Goal: Task Accomplishment & Management: Complete application form

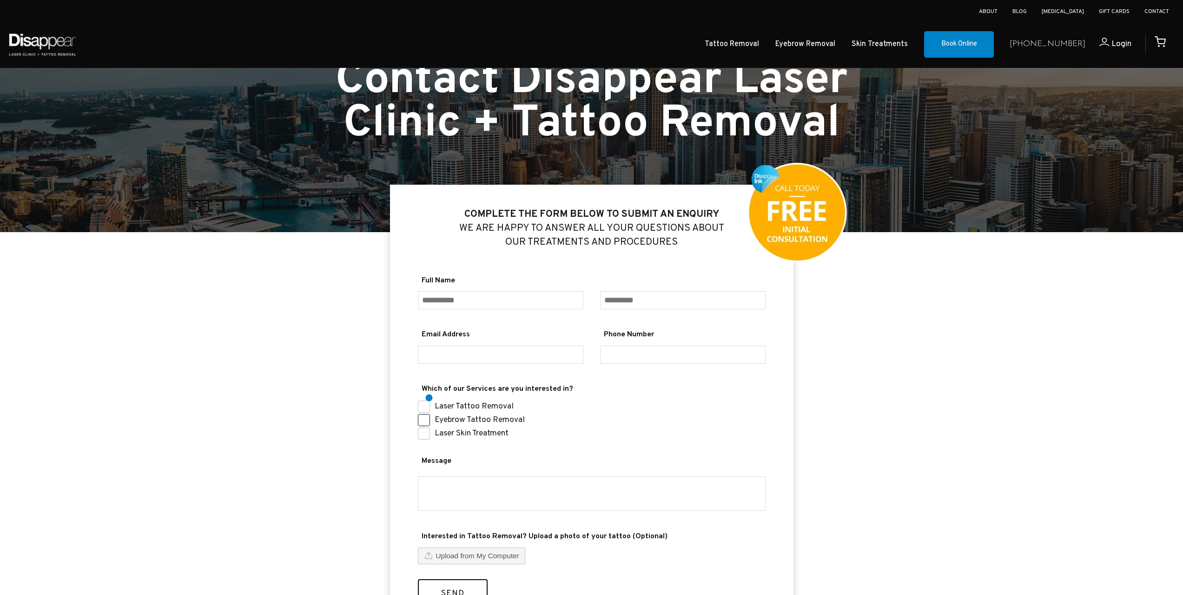
scroll to position [186, 0]
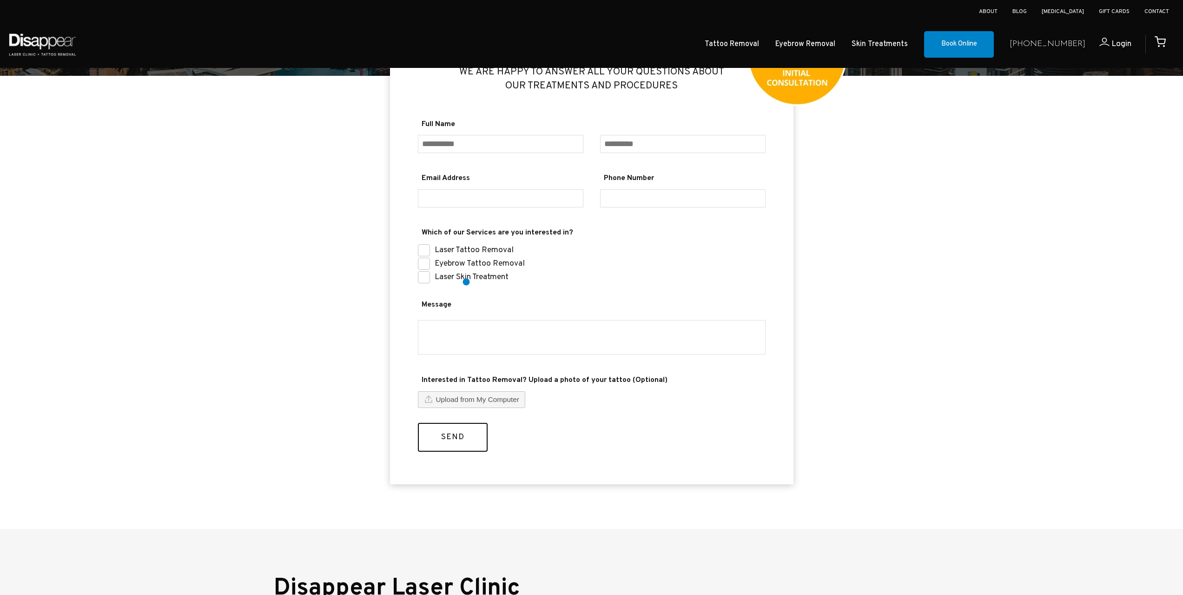
click at [465, 281] on label "Laser Skin Treatment" at bounding box center [472, 277] width 74 height 11
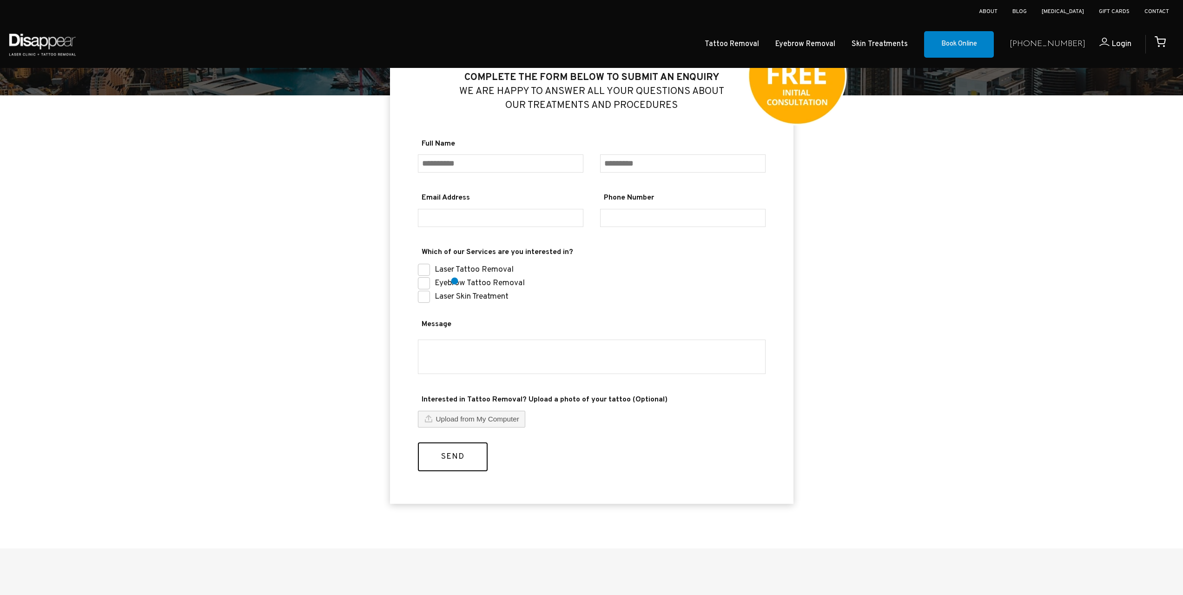
scroll to position [140, 0]
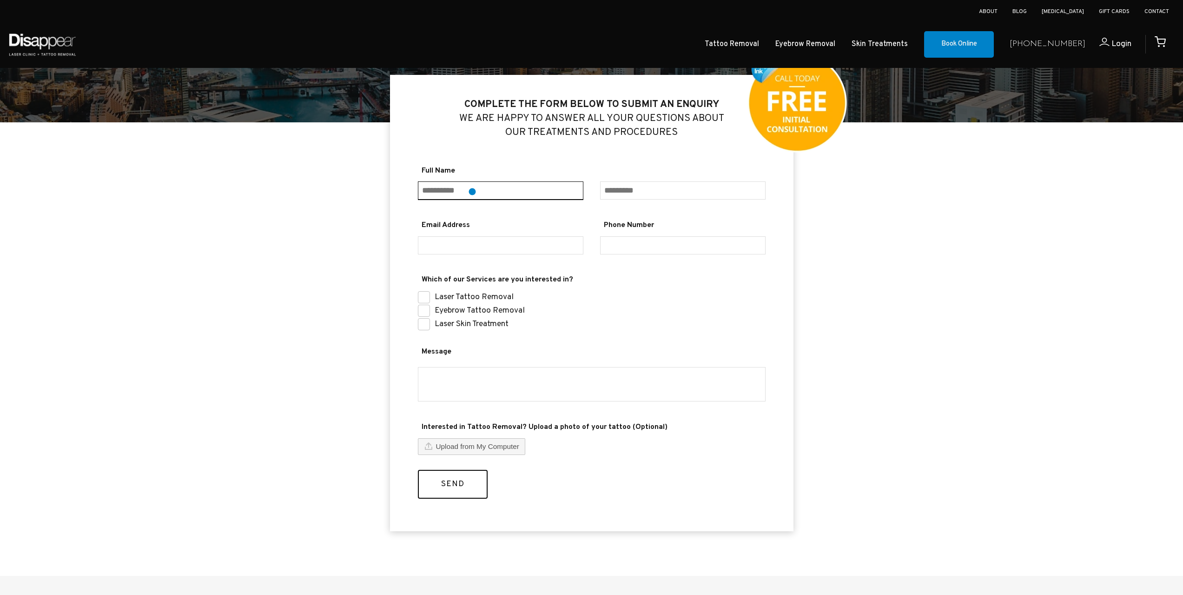
click at [472, 188] on input "Full Name" at bounding box center [501, 190] width 166 height 19
type input "*******"
type input "***"
type input "**********"
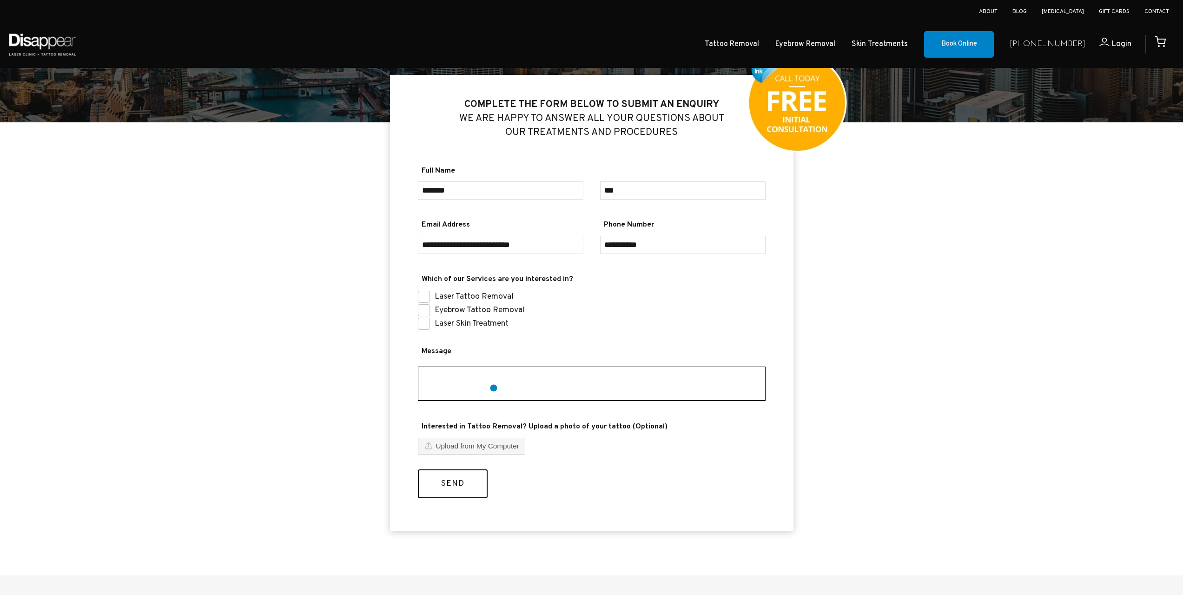
click at [494, 388] on textarea "Message" at bounding box center [592, 383] width 348 height 34
click at [476, 377] on textarea "Message" at bounding box center [592, 383] width 348 height 34
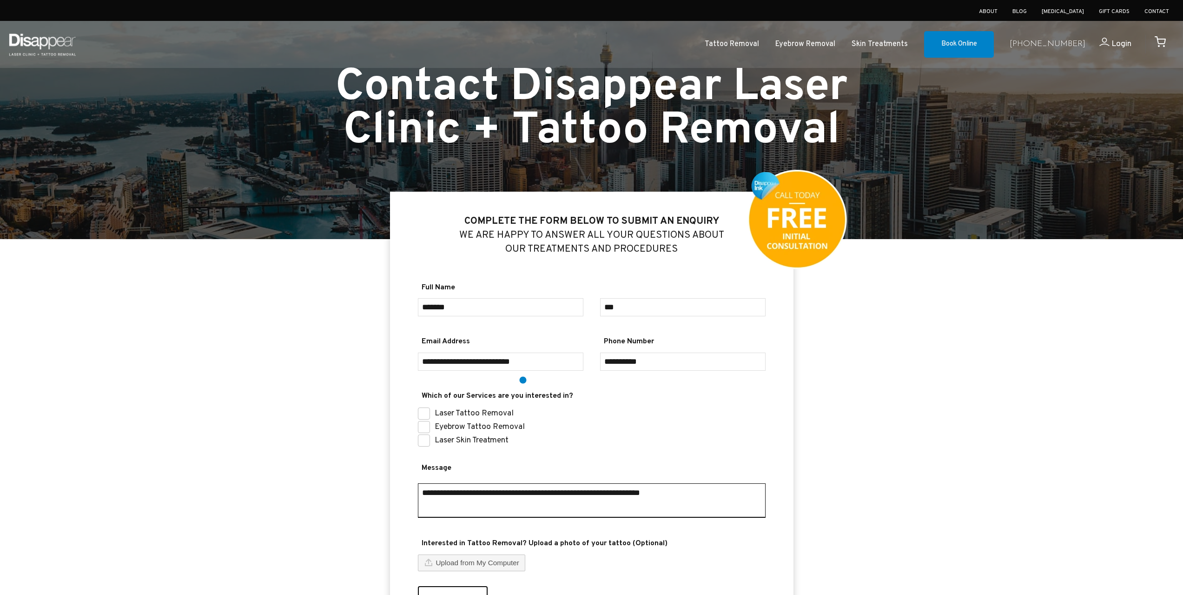
scroll to position [93, 0]
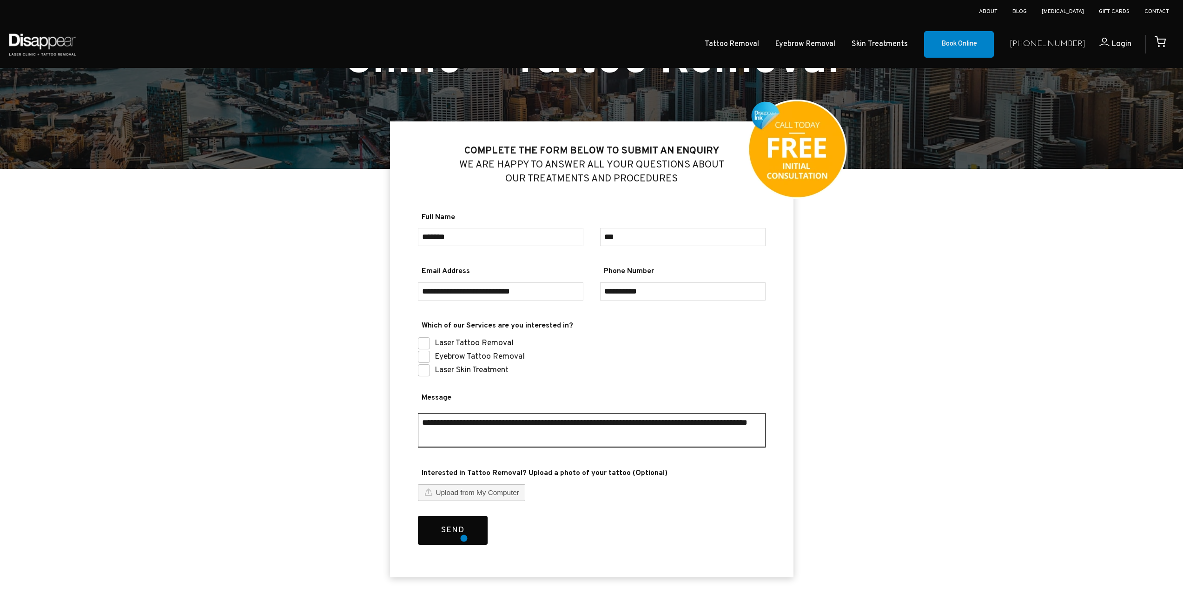
type textarea "**********"
click at [464, 538] on button "Send" at bounding box center [453, 530] width 70 height 29
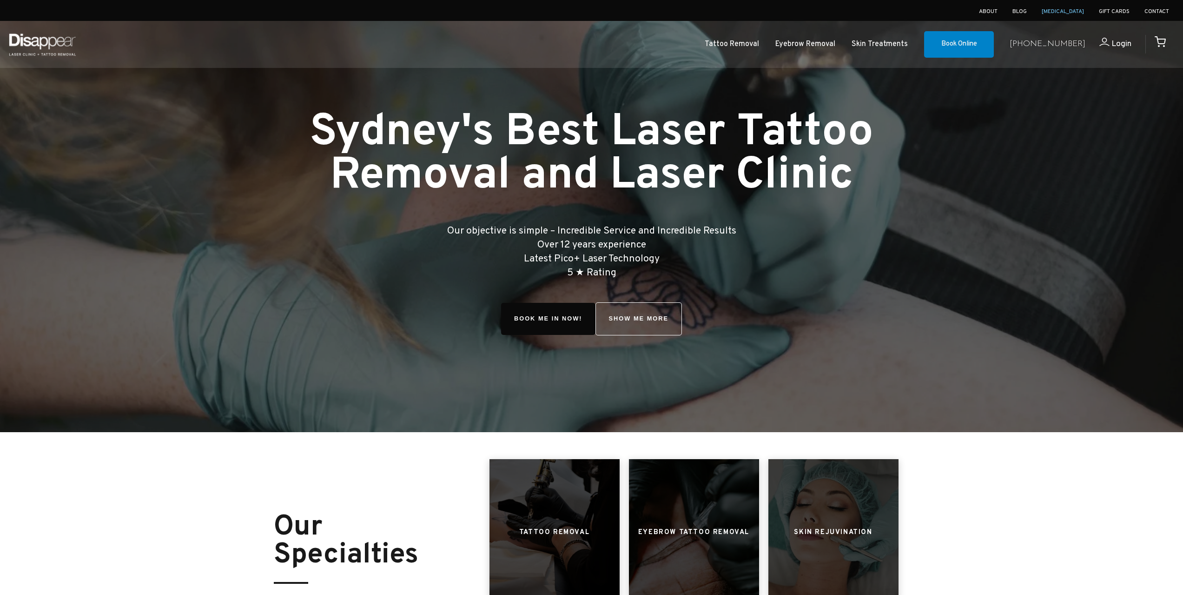
click at [1076, 10] on link "[MEDICAL_DATA]" at bounding box center [1063, 11] width 42 height 7
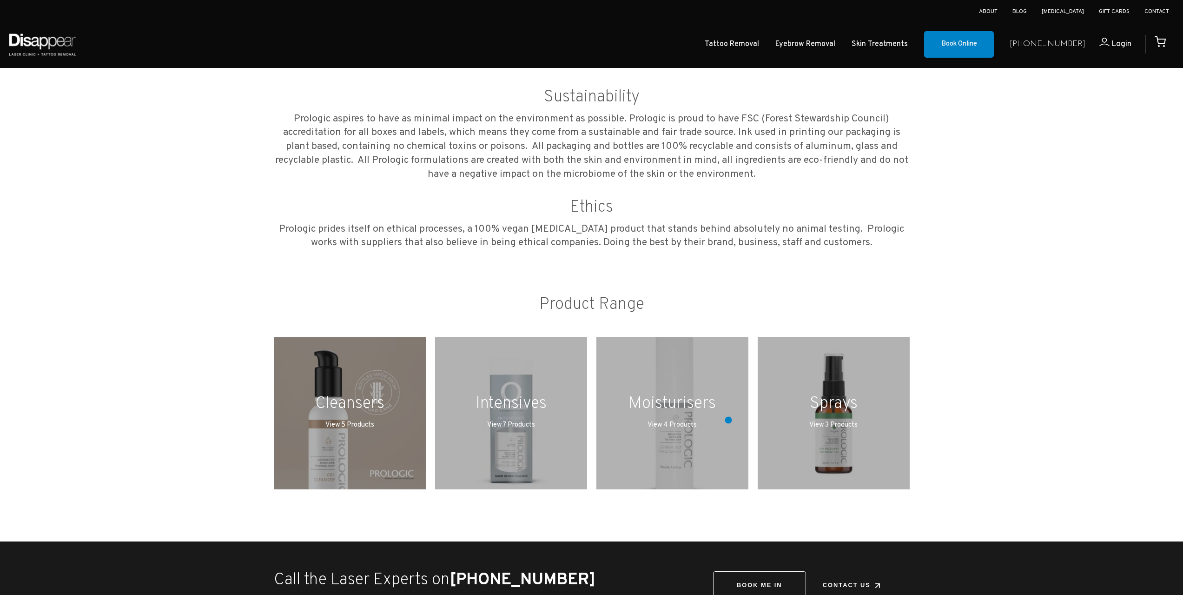
scroll to position [884, 0]
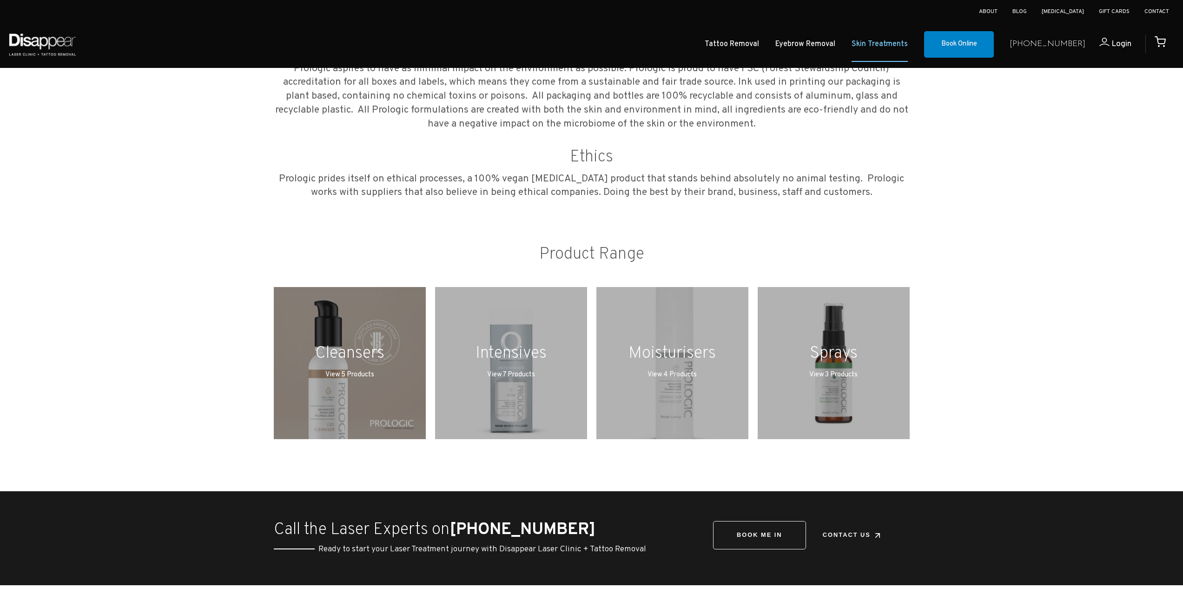
click at [895, 44] on link "Skin Treatments" at bounding box center [880, 44] width 56 height 13
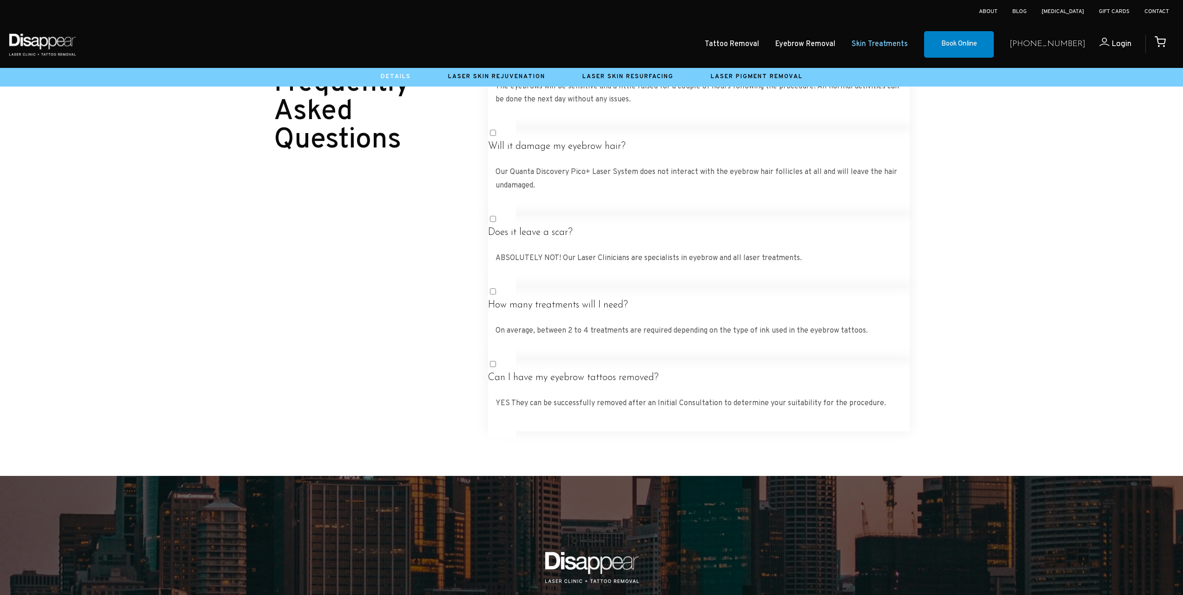
scroll to position [927, 0]
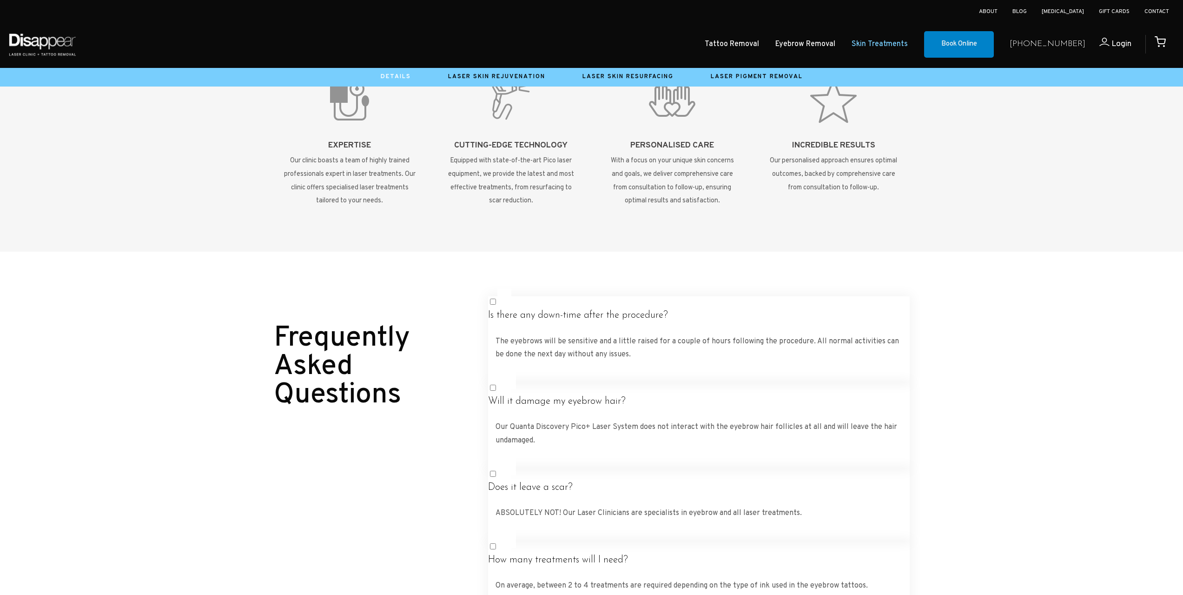
drag, startPoint x: 374, startPoint y: 334, endPoint x: 394, endPoint y: 273, distance: 64.3
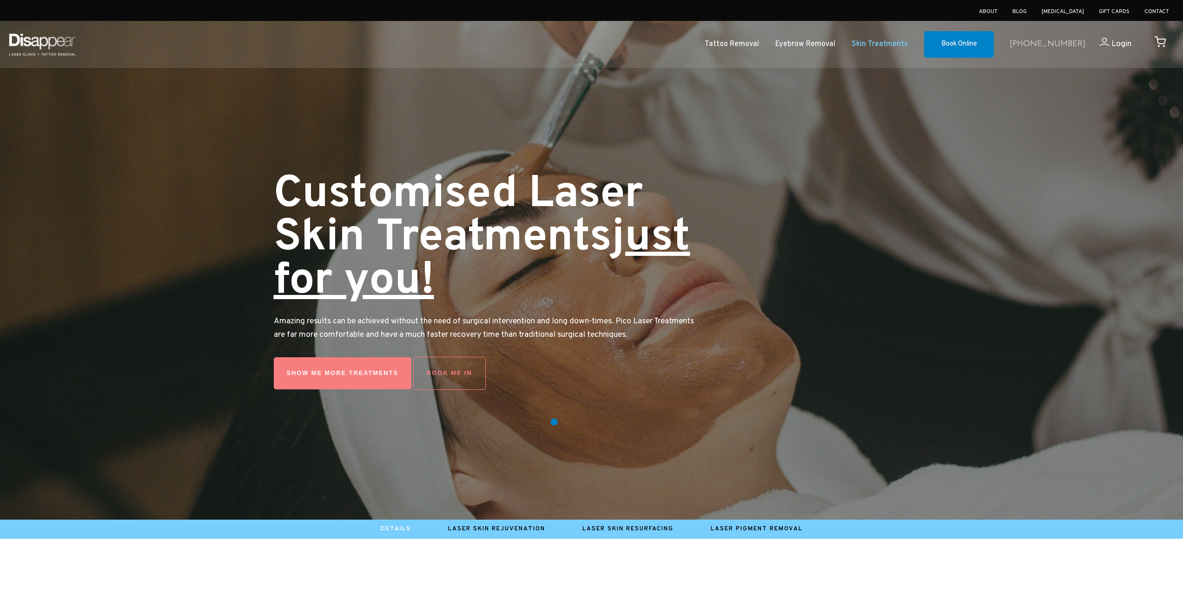
scroll to position [0, 0]
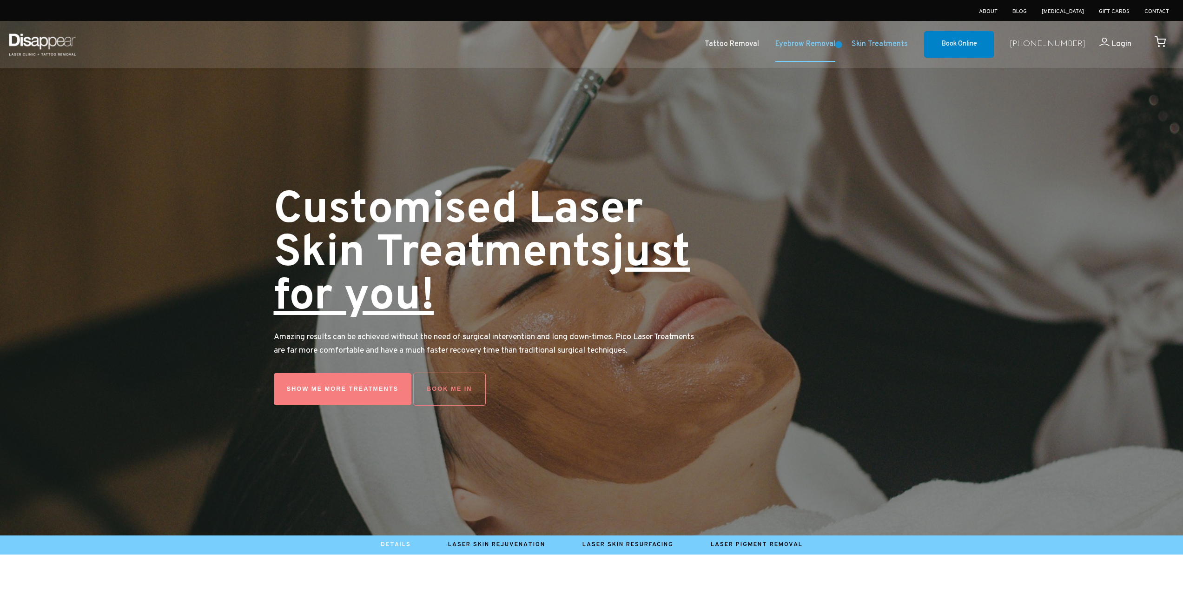
click at [836, 45] on link "Eyebrow Removal" at bounding box center [806, 44] width 60 height 13
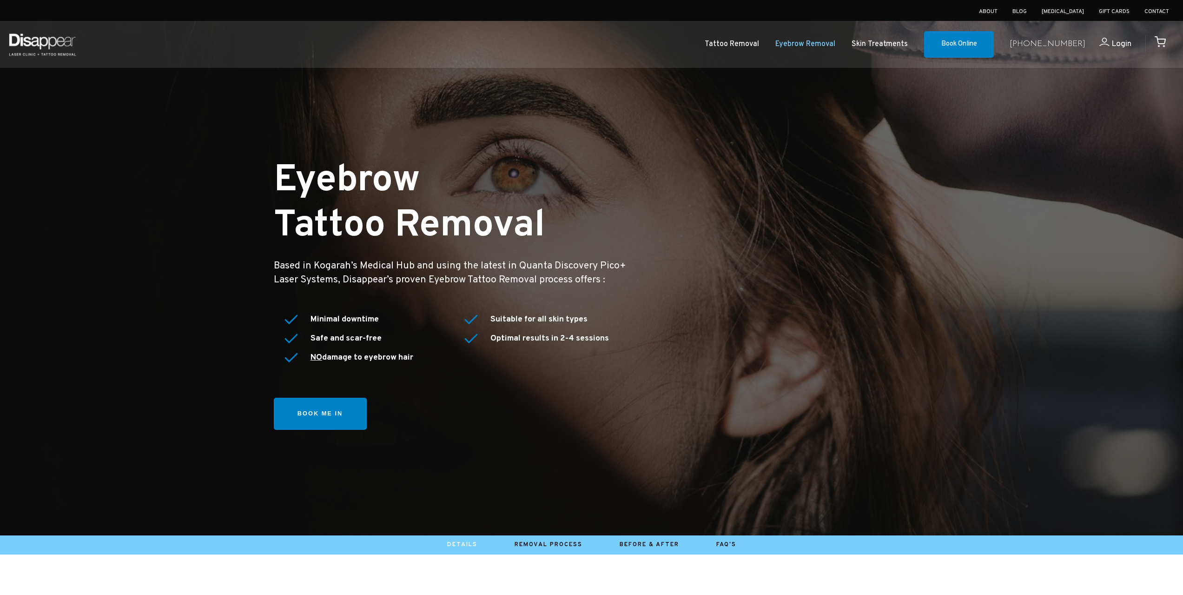
click at [891, 44] on link "Skin Treatments" at bounding box center [880, 44] width 56 height 13
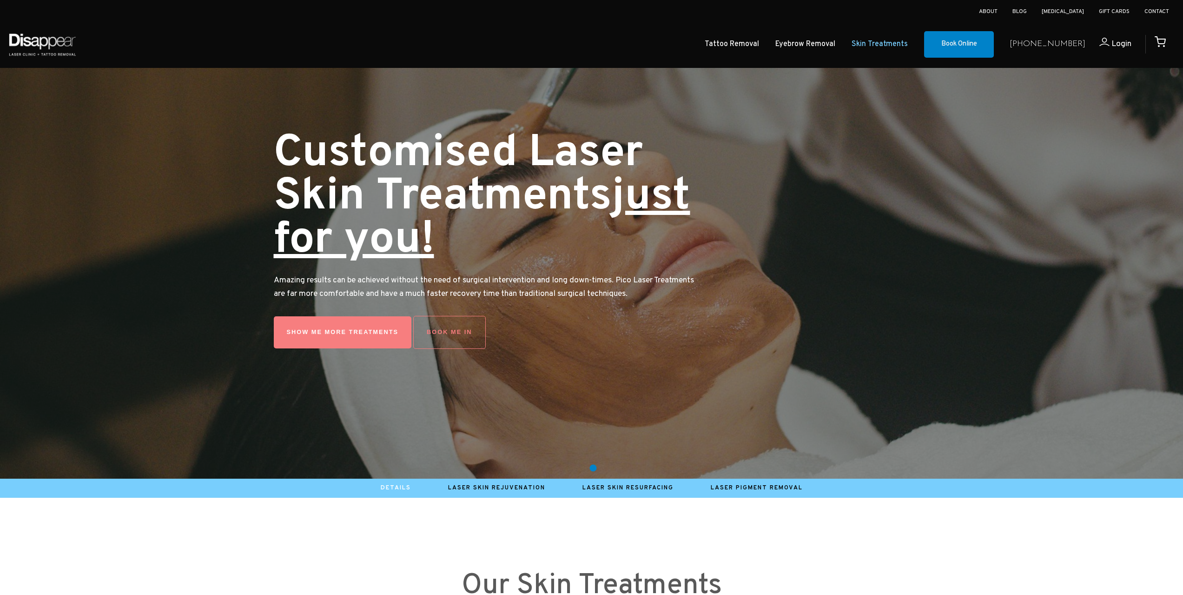
scroll to position [233, 0]
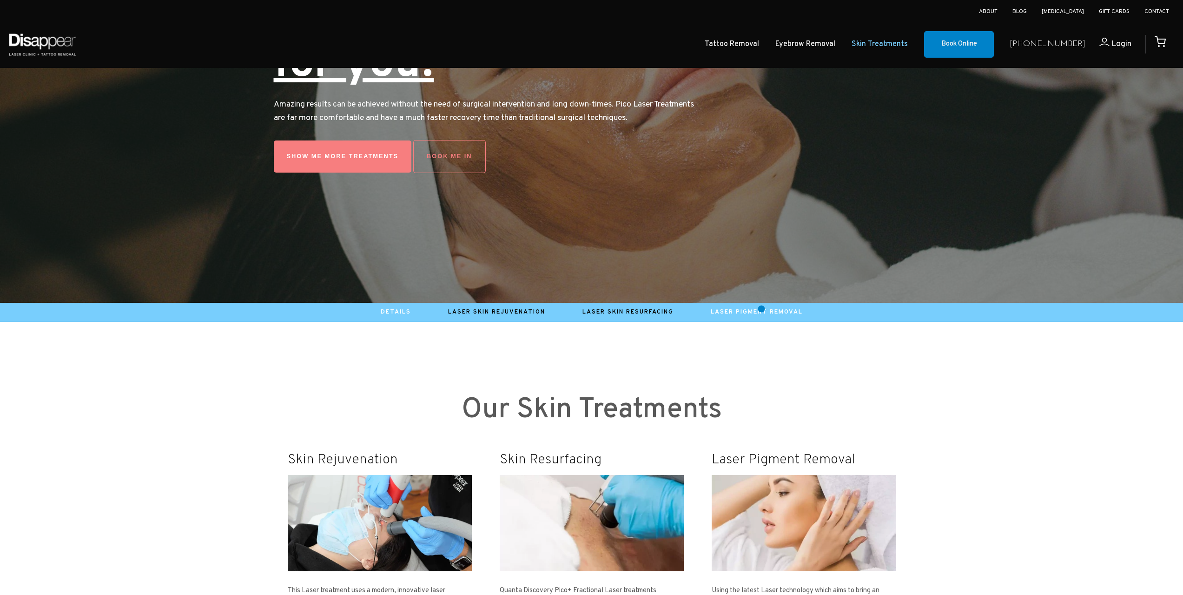
click at [762, 309] on link "Laser Pigment Removal" at bounding box center [757, 311] width 92 height 7
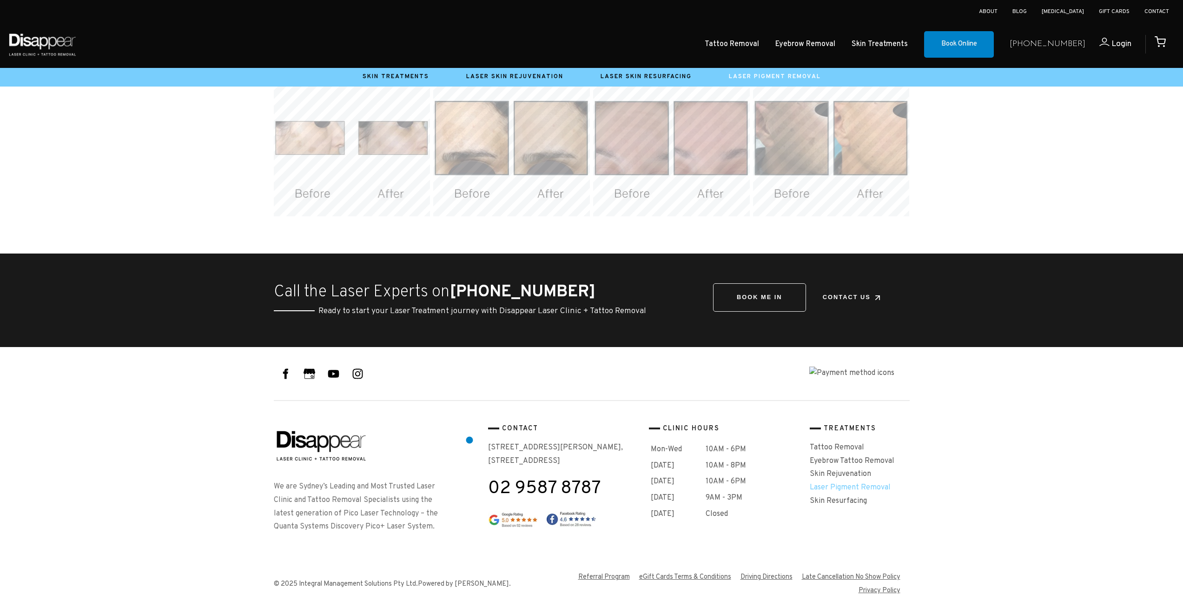
scroll to position [1659, 0]
